Goal: Information Seeking & Learning: Learn about a topic

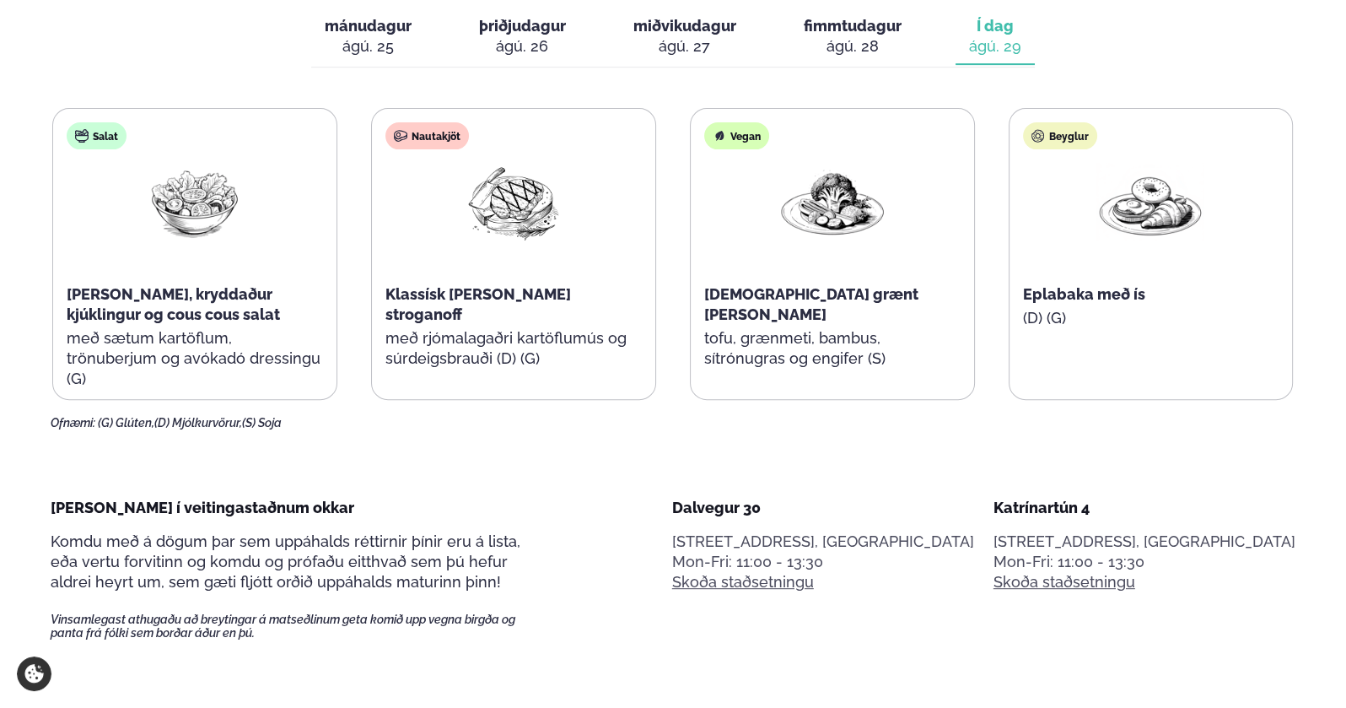
scroll to position [928, 0]
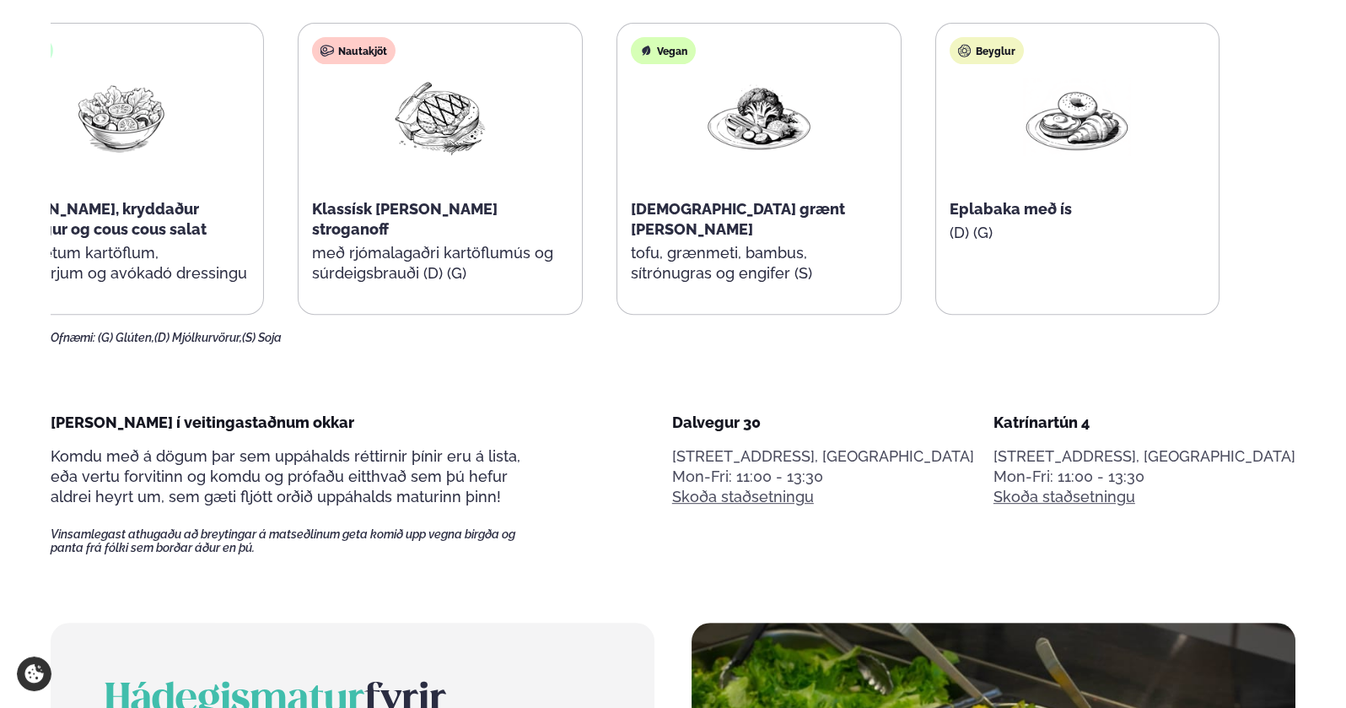
click at [405, 208] on span "Klassísk [PERSON_NAME] stroganoff" at bounding box center [405, 219] width 186 height 38
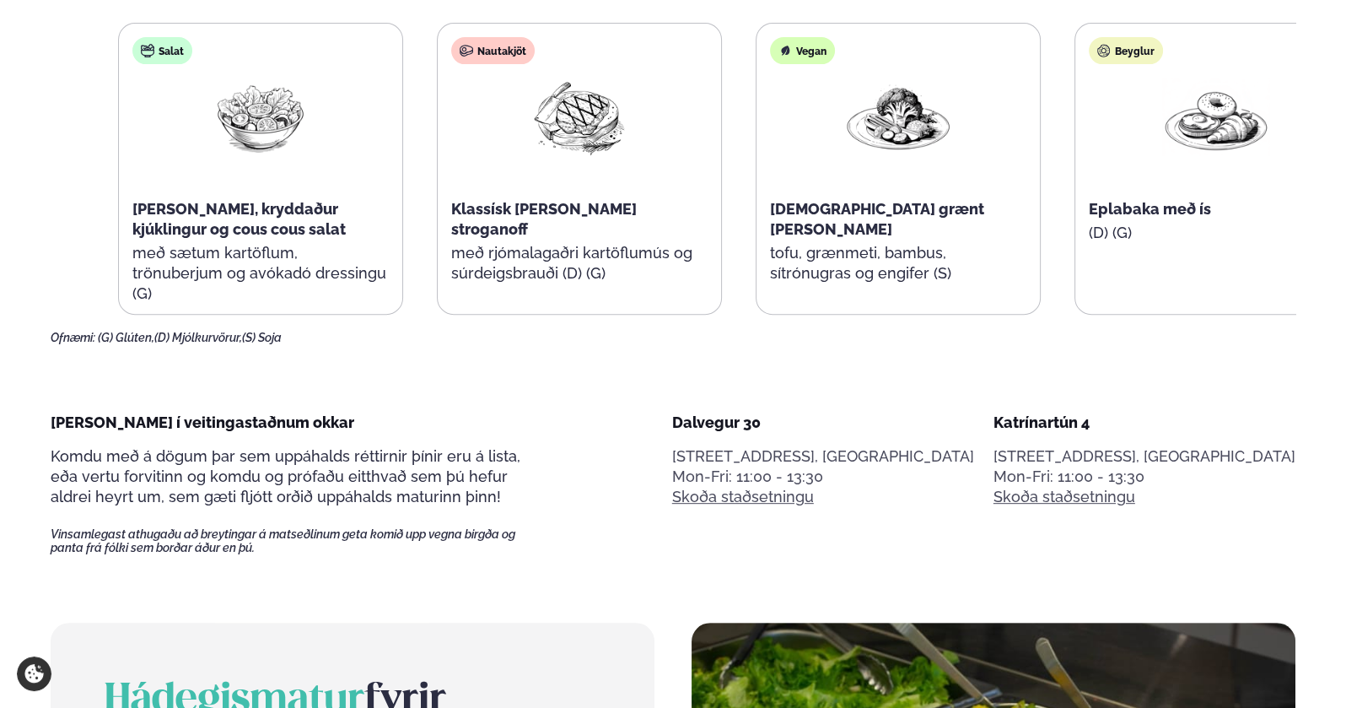
click at [531, 205] on span "Klassísk [PERSON_NAME] stroganoff" at bounding box center [544, 219] width 186 height 38
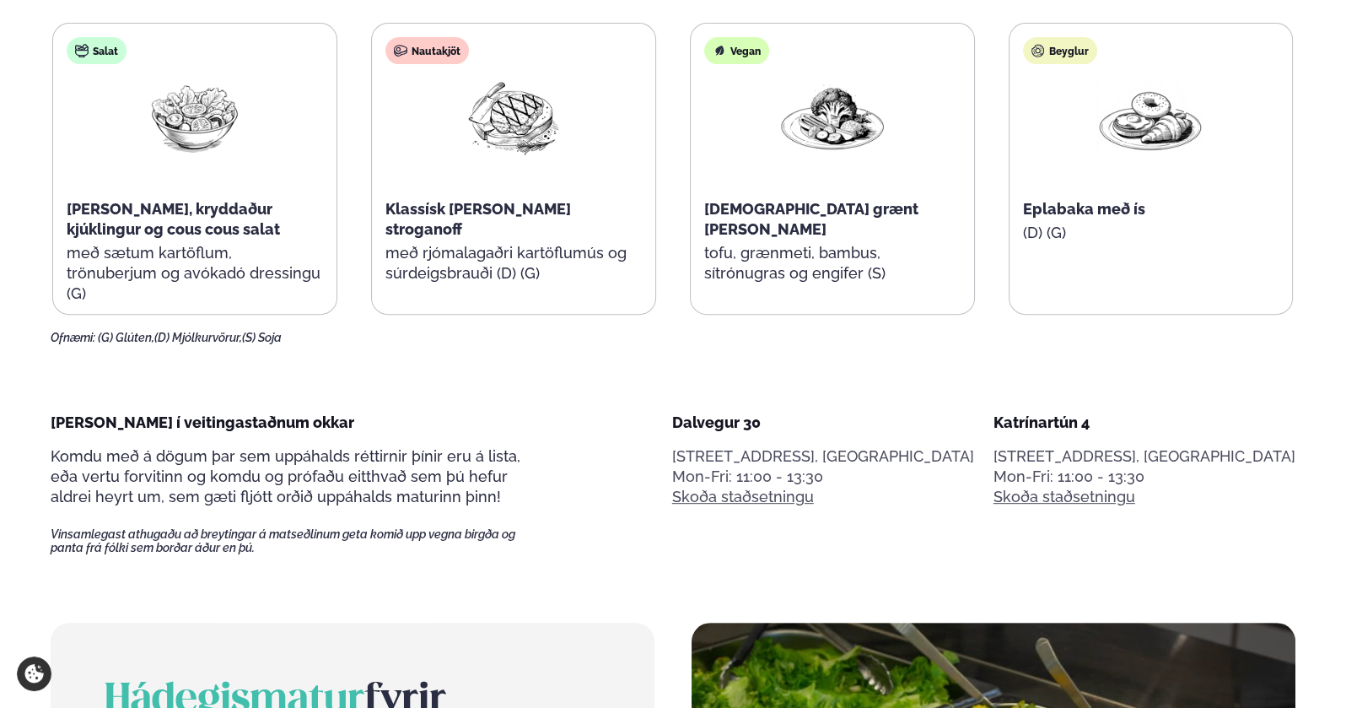
click at [527, 207] on span "Klassísk [PERSON_NAME] stroganoff" at bounding box center [479, 219] width 186 height 38
drag, startPoint x: 527, startPoint y: 207, endPoint x: 457, endPoint y: 415, distance: 219.8
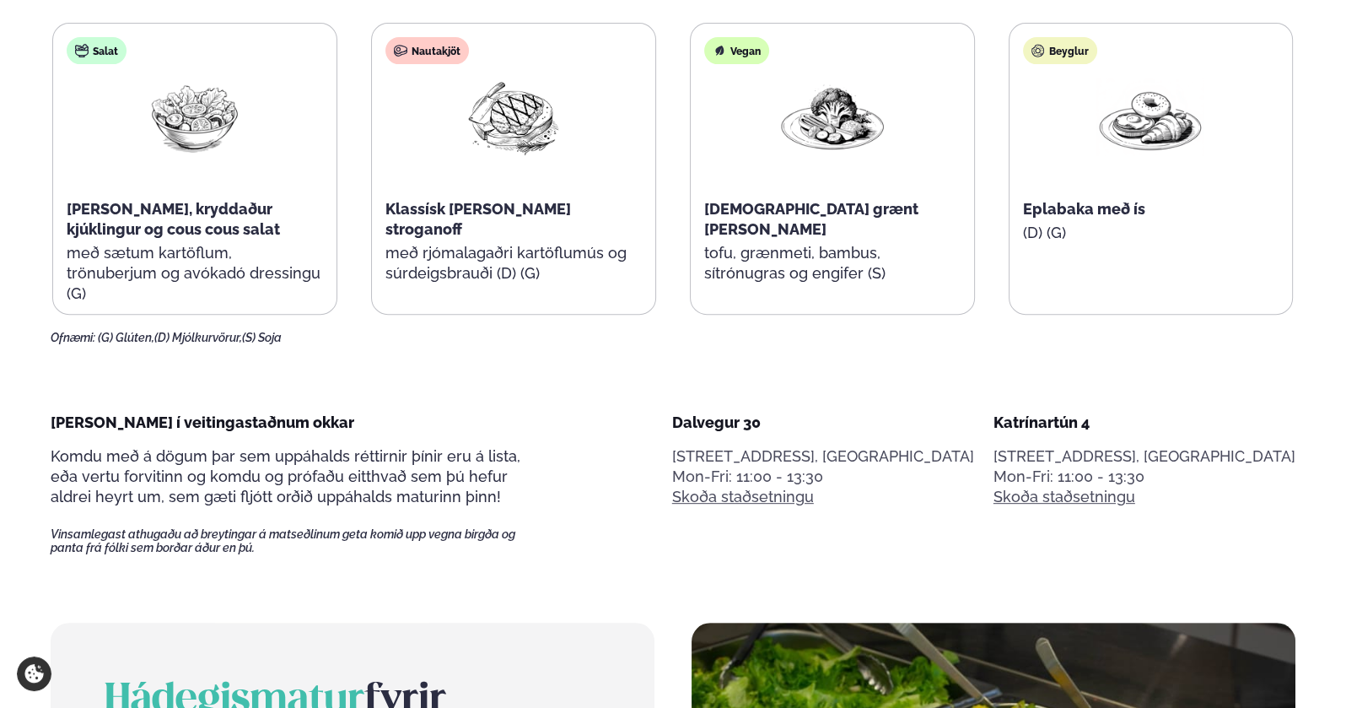
click at [457, 415] on p "[PERSON_NAME] í veitingastaðnum okkar" at bounding box center [298, 423] width 494 height 20
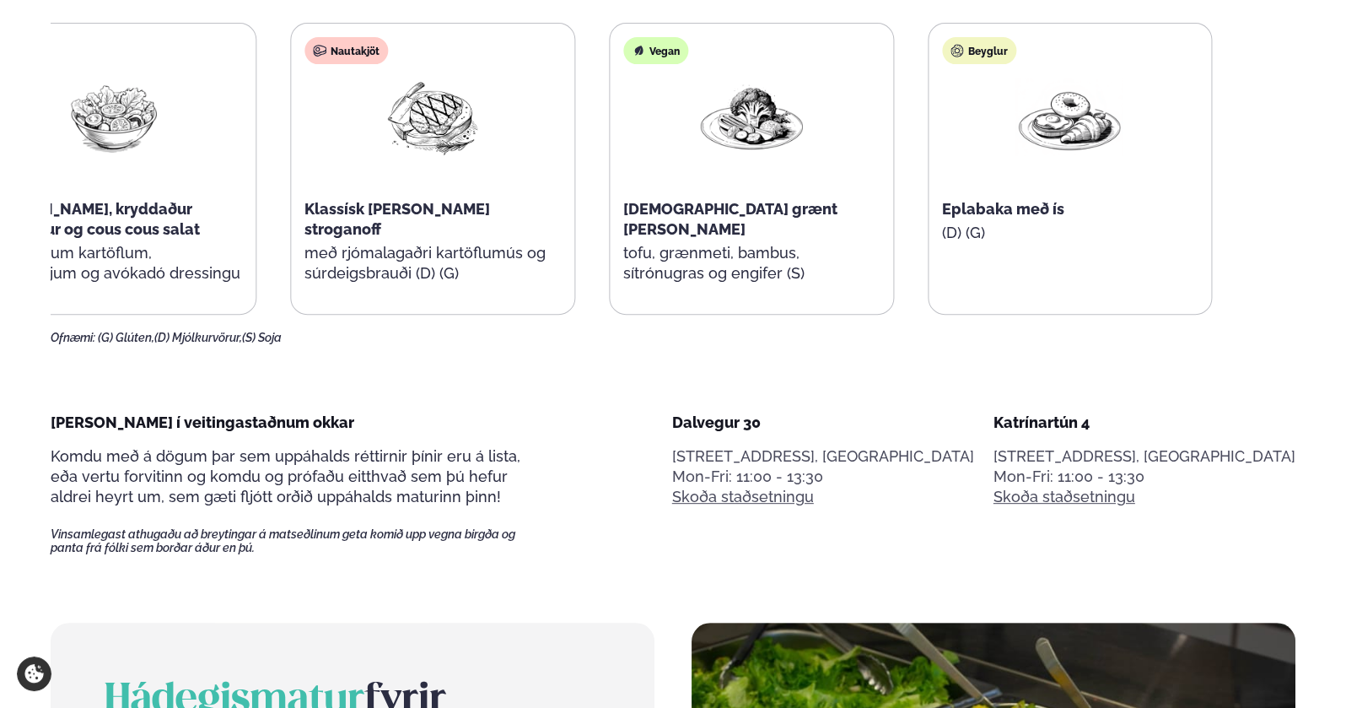
click at [359, 197] on div "Nautakjöt Klassísk [PERSON_NAME] stroganoff með rjómalagaðri kartöflumús og súr…" at bounding box center [432, 169] width 283 height 290
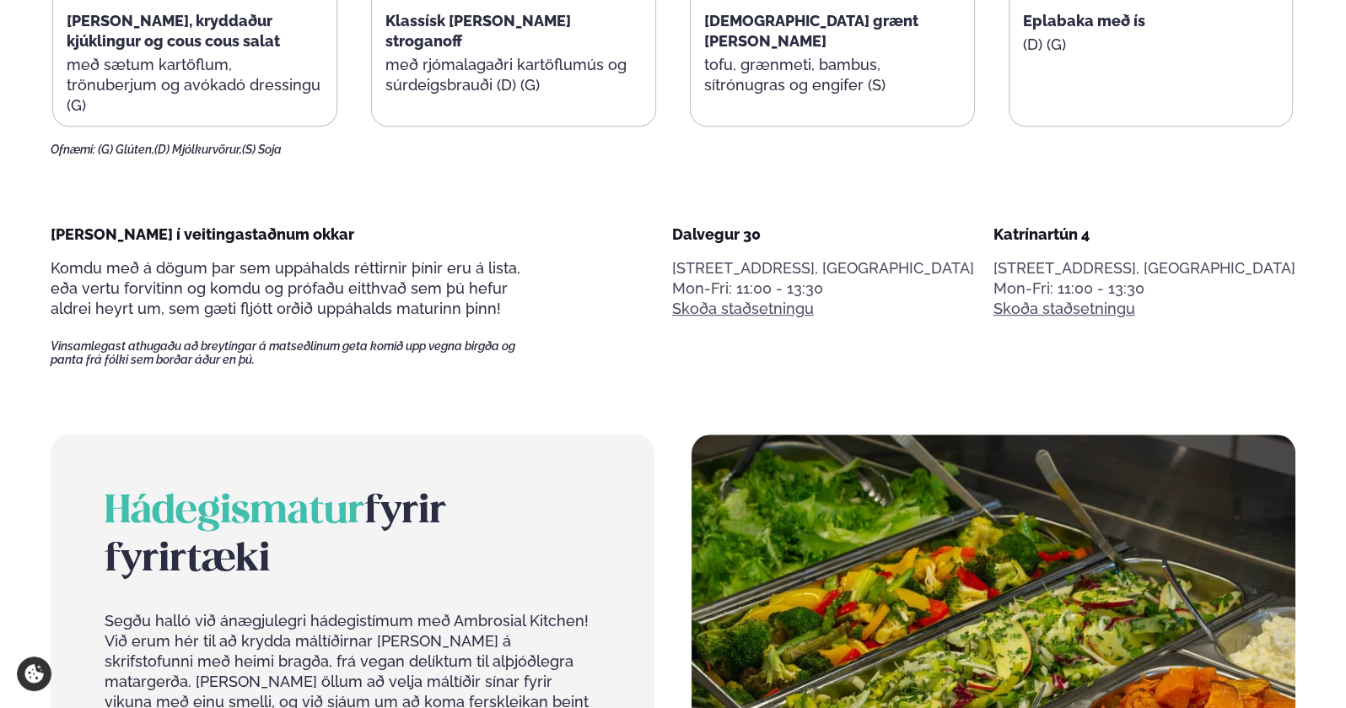
scroll to position [1012, 0]
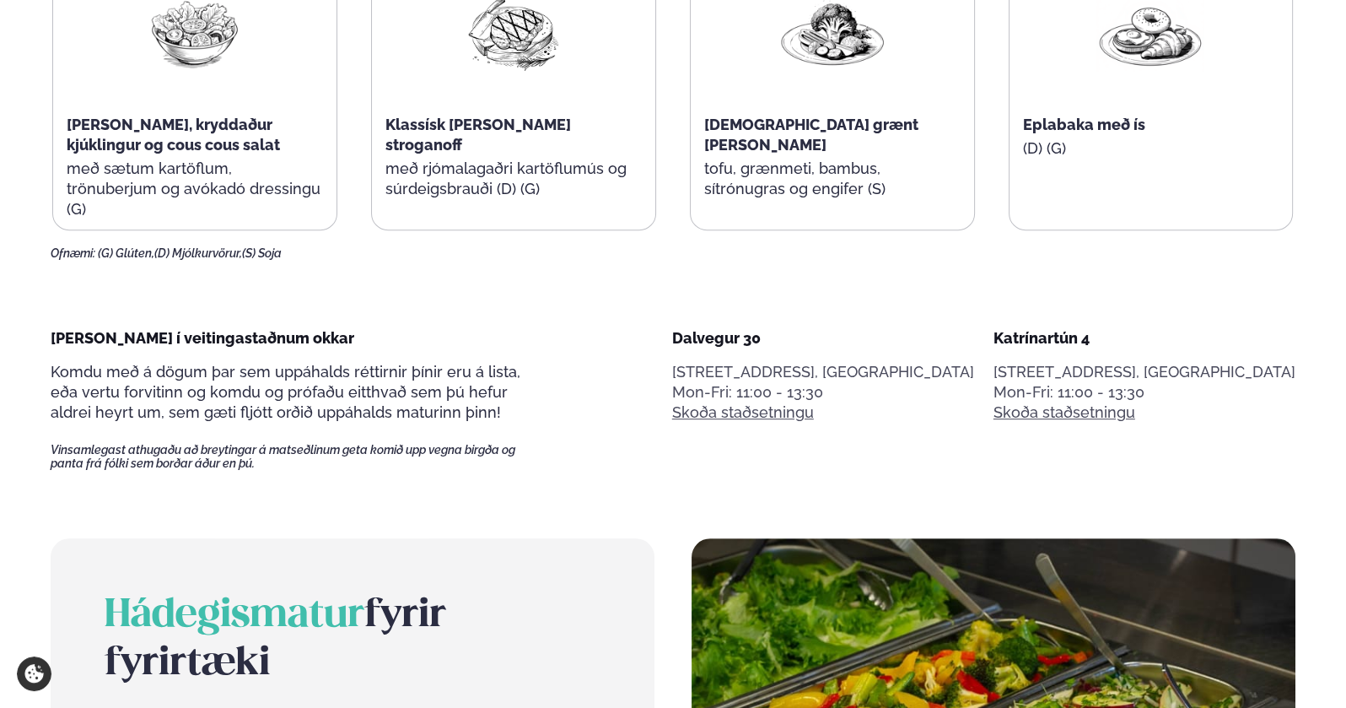
click at [561, 130] on span "Klassísk [PERSON_NAME] stroganoff" at bounding box center [479, 135] width 186 height 38
click at [561, 128] on span "Klassísk [PERSON_NAME] stroganoff" at bounding box center [479, 135] width 186 height 38
click at [457, 121] on span "Klassísk [PERSON_NAME] stroganoff" at bounding box center [479, 135] width 186 height 38
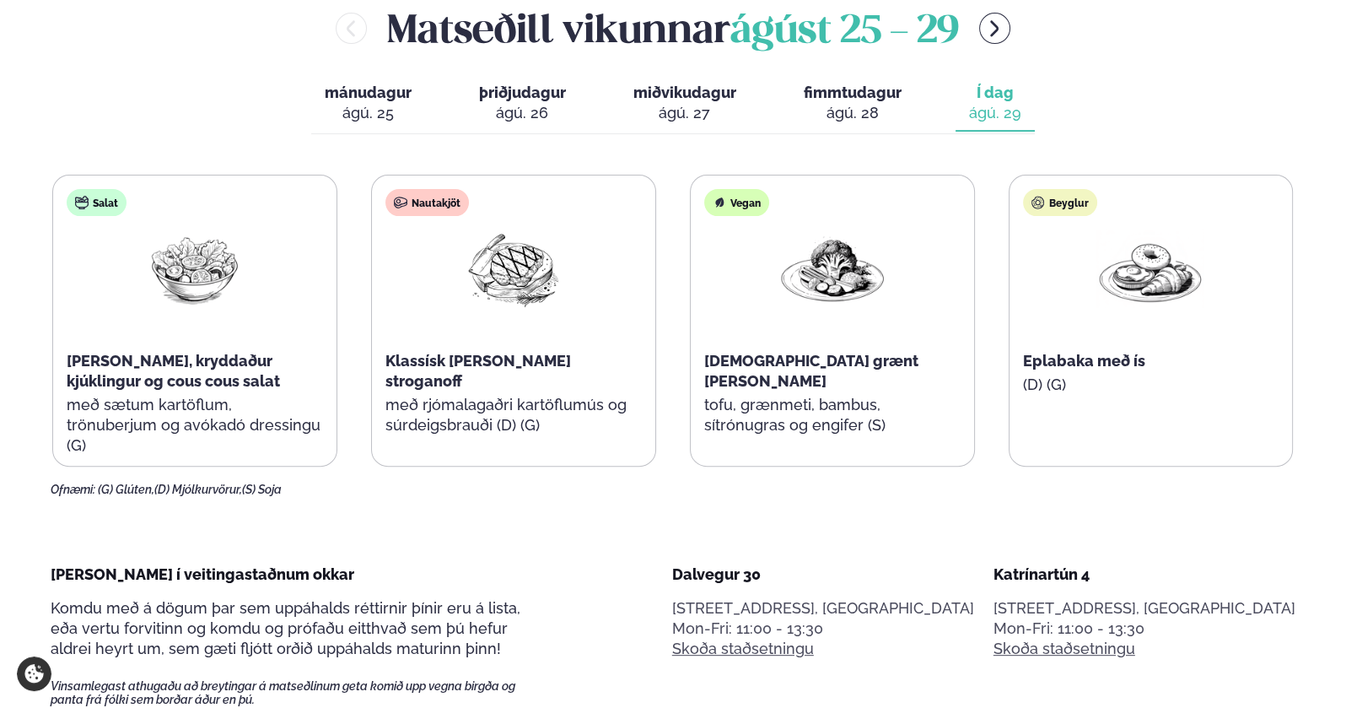
scroll to position [758, 0]
